Goal: Task Accomplishment & Management: Manage account settings

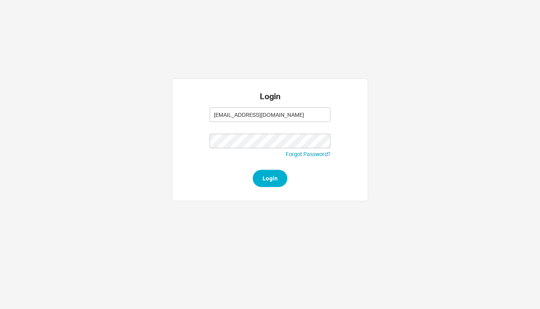
type input "[EMAIL_ADDRESS][DOMAIN_NAME]"
click at [276, 176] on button "Login" at bounding box center [270, 178] width 35 height 17
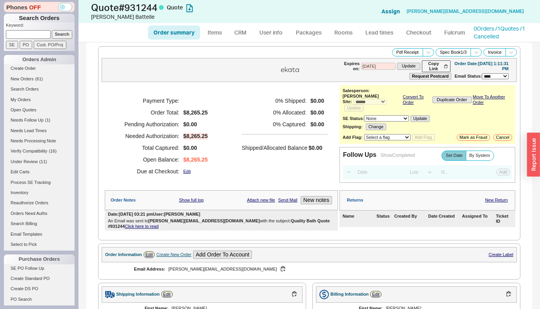
select select "*"
select select "LOW"
select select "3"
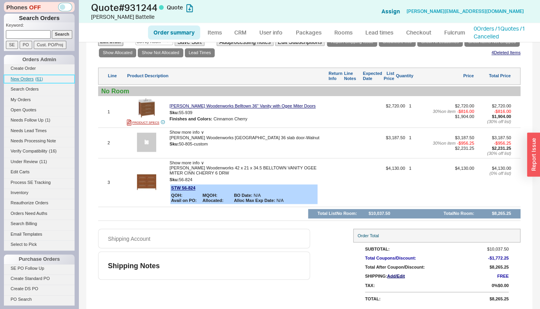
click at [27, 80] on span "New Orders" at bounding box center [22, 78] width 23 height 5
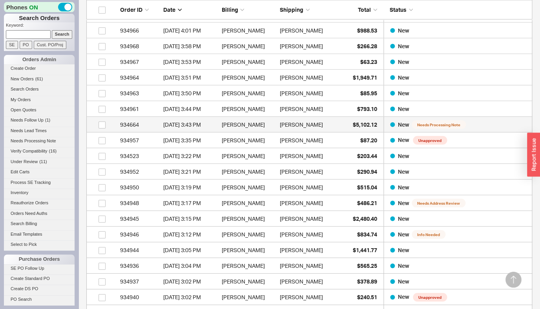
scroll to position [778, 0]
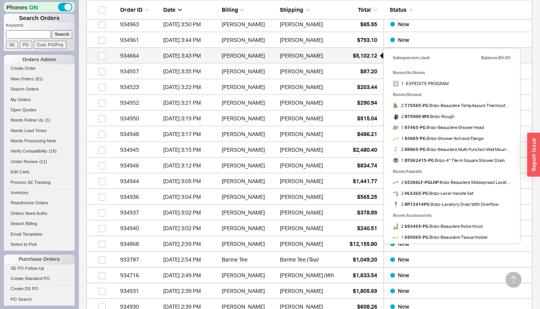
click at [365, 58] on span "$5,102.12" at bounding box center [365, 55] width 24 height 7
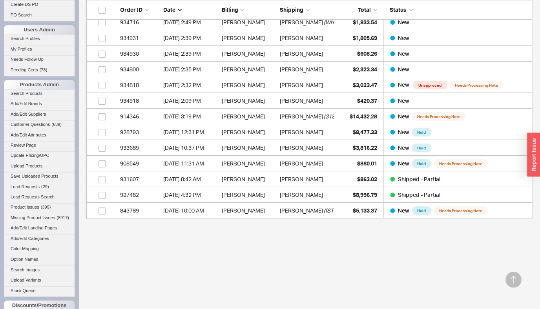
scroll to position [345, 0]
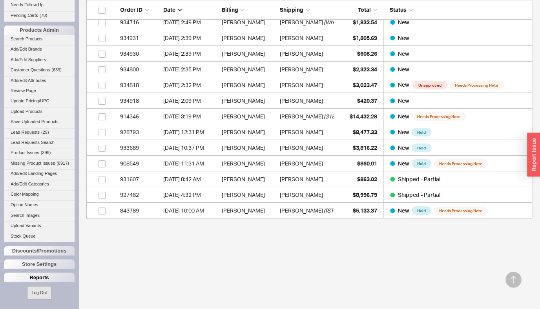
click at [33, 279] on div "Reports" at bounding box center [39, 277] width 71 height 9
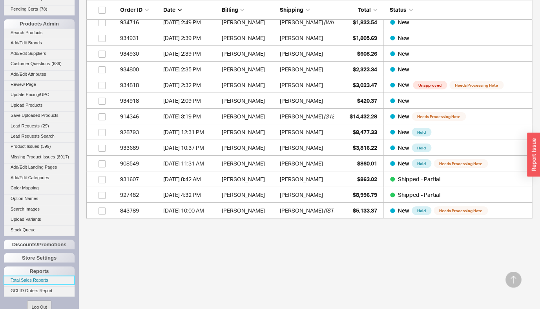
click at [29, 284] on link "Total Sales Reports" at bounding box center [39, 280] width 71 height 8
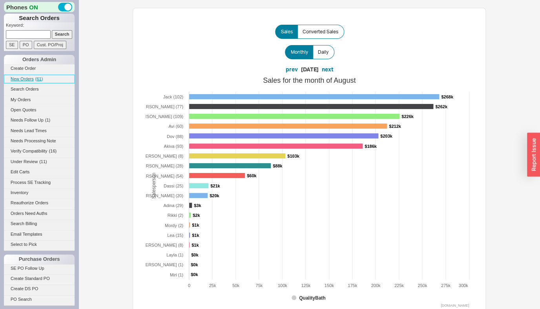
click at [29, 82] on link "New Orders ( 61 )" at bounding box center [39, 79] width 71 height 8
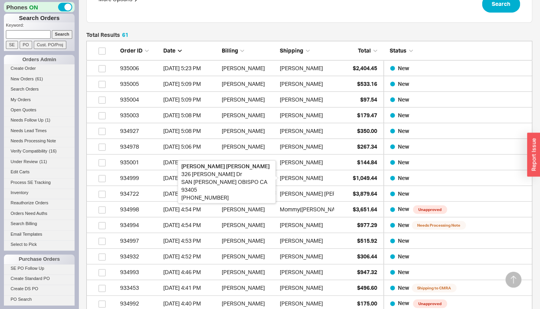
scroll to position [238, 0]
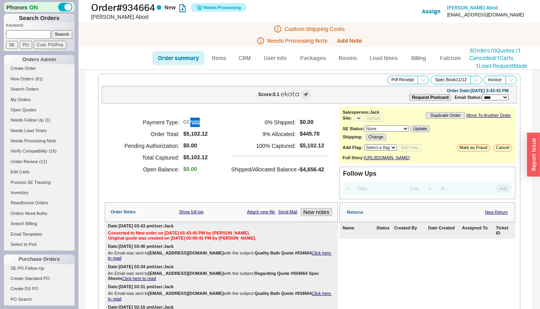
select select "*"
select select "LOW"
select select "3"
select select "*"
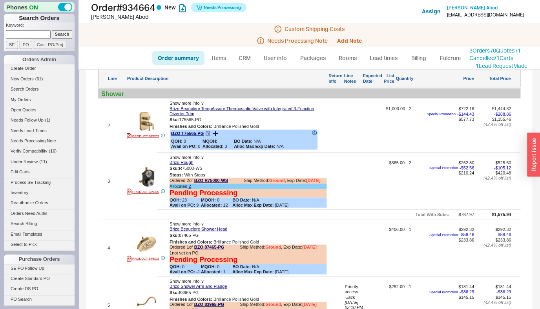
scroll to position [671, 0]
